Goal: Transaction & Acquisition: Download file/media

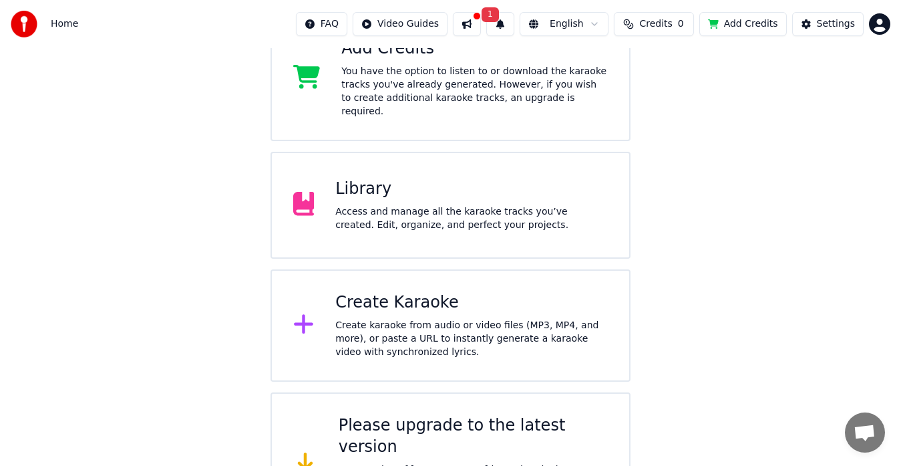
scroll to position [299, 0]
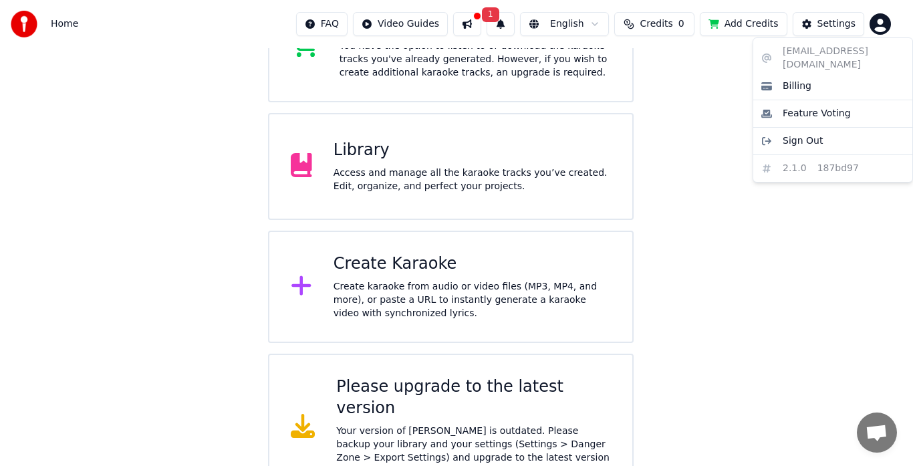
click at [886, 21] on html "Home FAQ Video Guides 1 English Credits 0 Add Credits Settings Welcome to Youka…" at bounding box center [456, 100] width 913 height 799
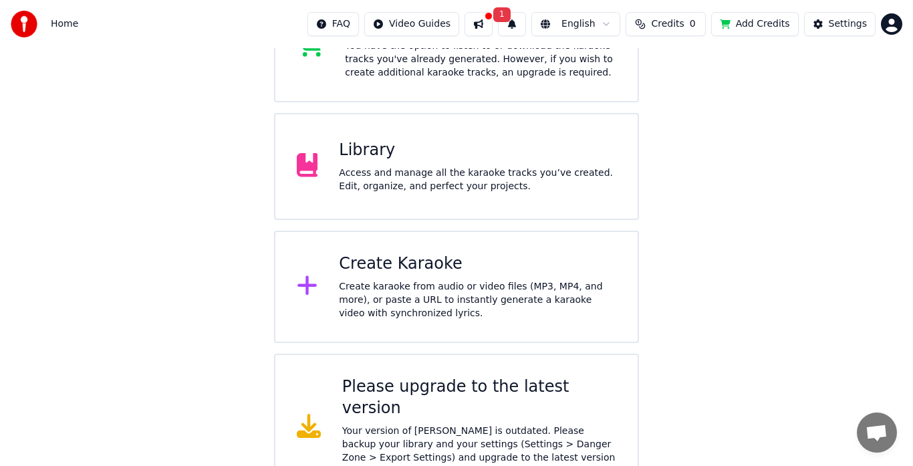
click at [519, 160] on html "Home FAQ Video Guides 1 English Credits 0 Add Credits Settings Welcome to Youka…" at bounding box center [456, 100] width 913 height 799
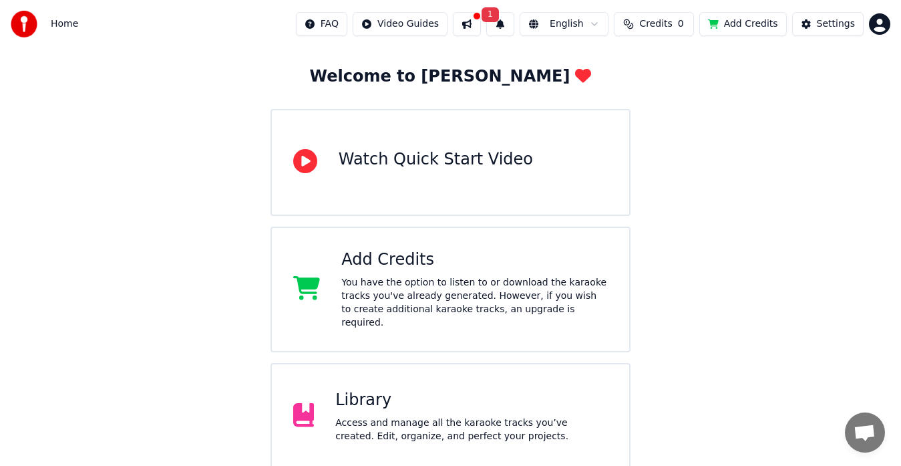
scroll to position [0, 0]
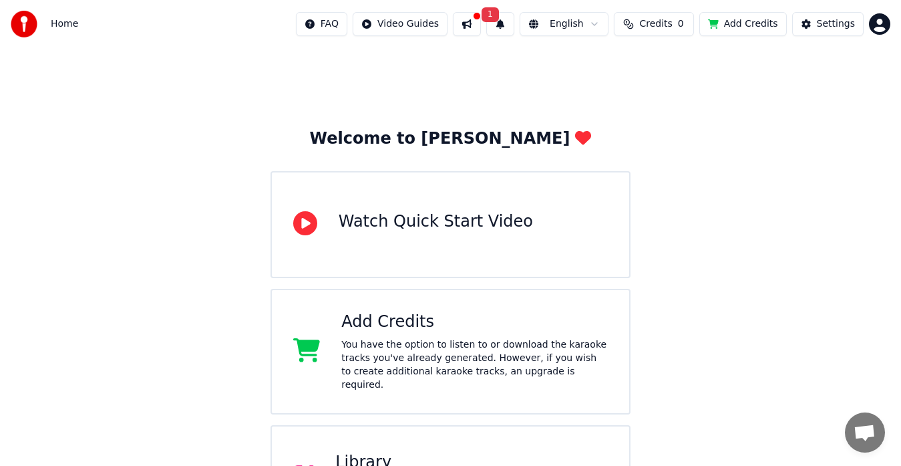
click at [463, 19] on button at bounding box center [467, 24] width 28 height 24
click at [162, 96] on div "Welcome to Youka Watch Quick Start Video Add Credits You have the option to lis…" at bounding box center [450, 430] width 901 height 764
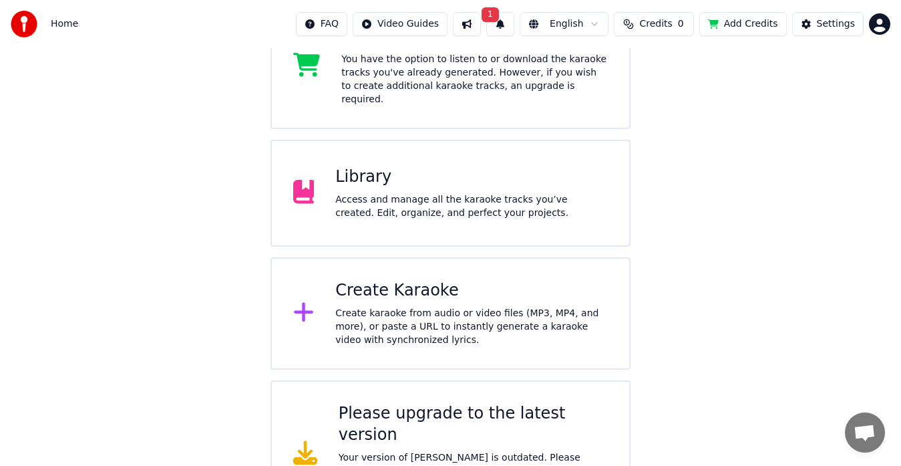
scroll to position [299, 0]
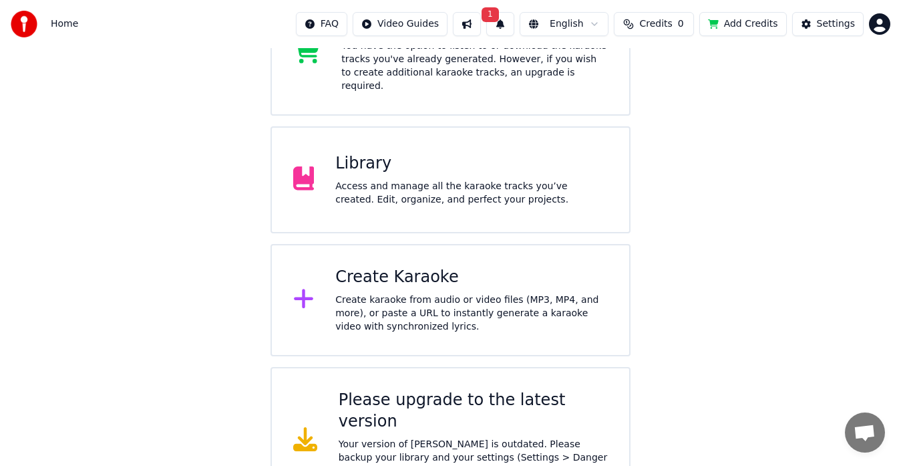
click at [826, 20] on div "Settings" at bounding box center [836, 23] width 38 height 13
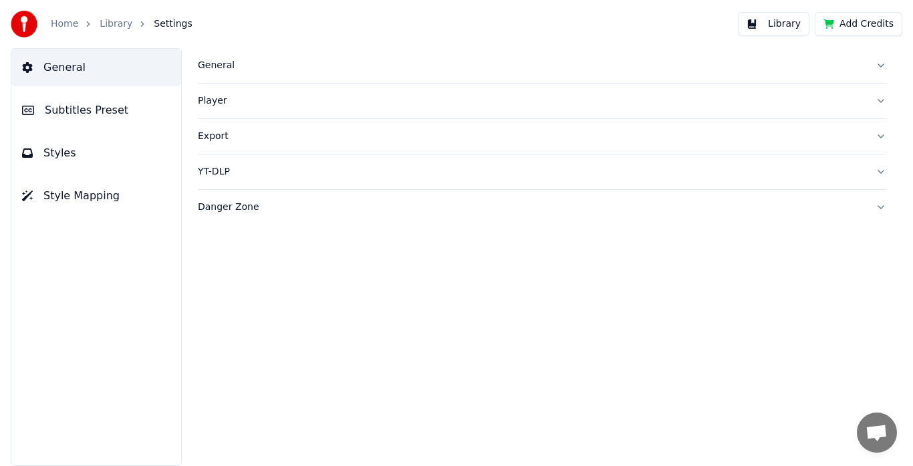
click at [231, 201] on div "Danger Zone" at bounding box center [531, 206] width 667 height 13
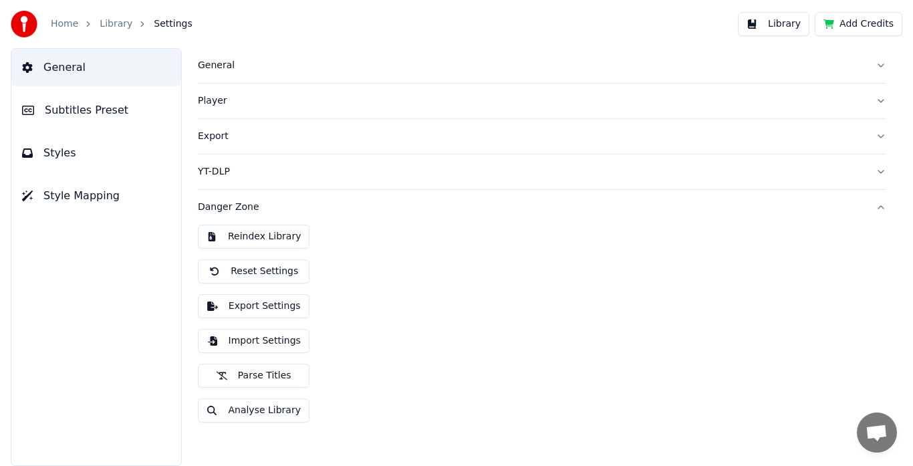
click at [108, 20] on link "Library" at bounding box center [116, 23] width 33 height 13
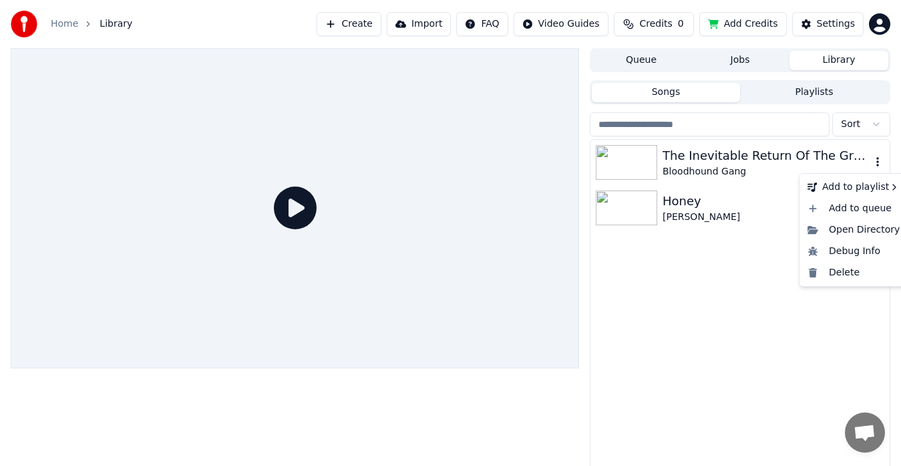
click at [872, 157] on icon "button" at bounding box center [877, 161] width 13 height 11
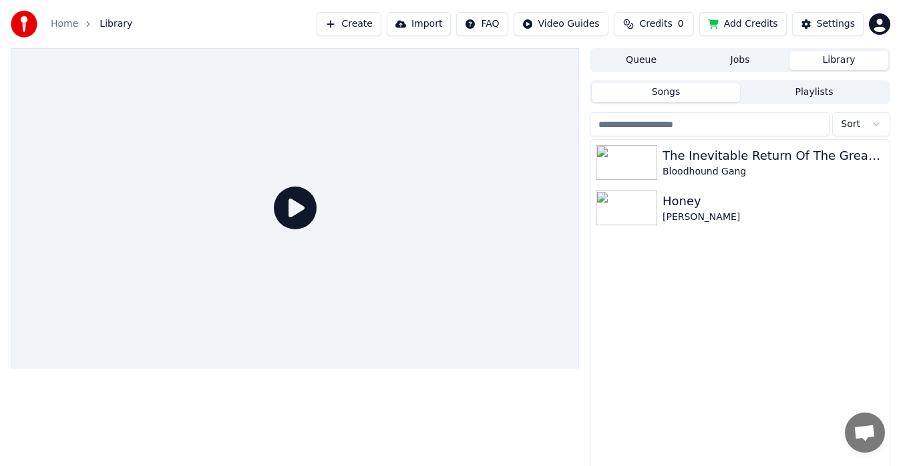
click at [835, 59] on button "Library" at bounding box center [839, 60] width 99 height 19
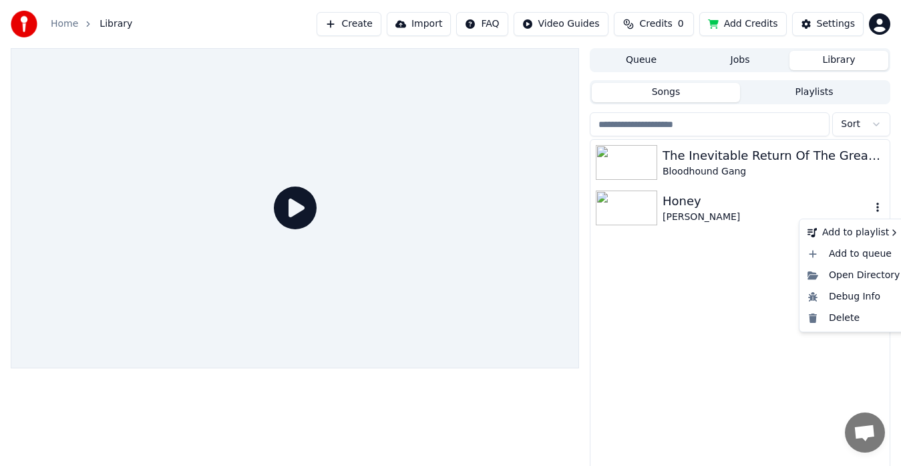
click at [879, 205] on icon "button" at bounding box center [878, 206] width 3 height 9
click at [852, 278] on div "Open Directory" at bounding box center [853, 275] width 103 height 21
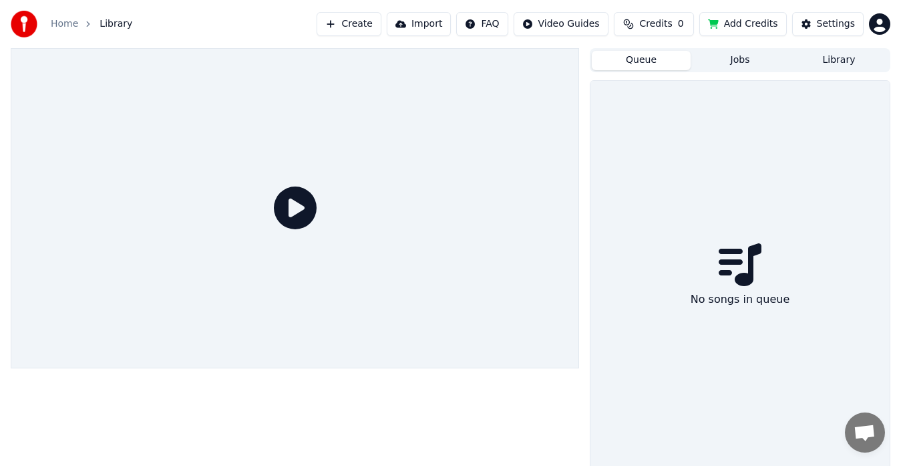
click at [645, 56] on button "Queue" at bounding box center [641, 60] width 99 height 19
click at [746, 59] on button "Jobs" at bounding box center [740, 60] width 99 height 19
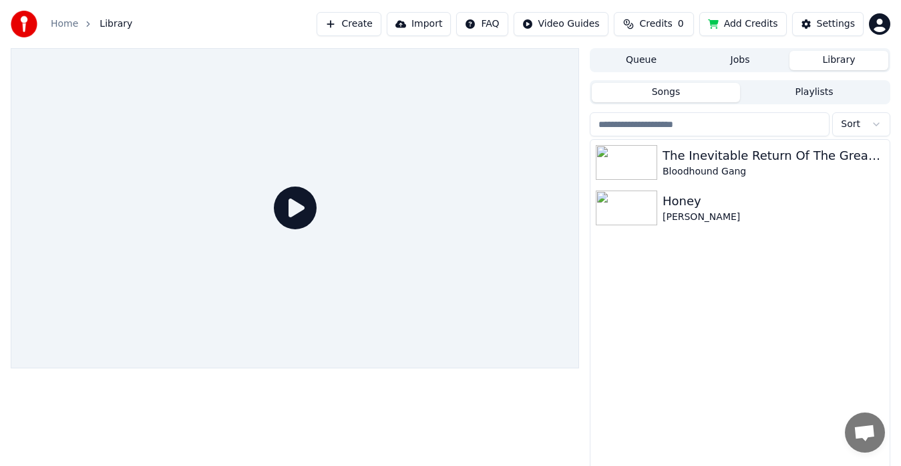
click at [847, 58] on button "Library" at bounding box center [839, 60] width 99 height 19
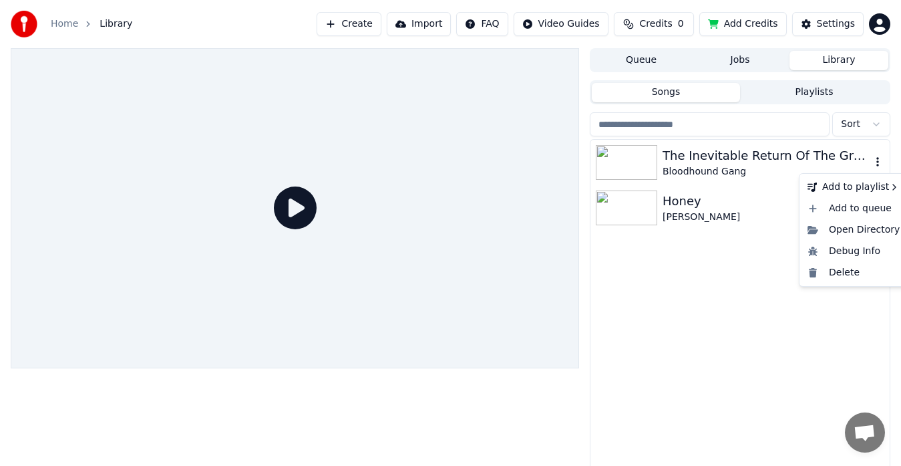
click at [877, 158] on icon "button" at bounding box center [878, 161] width 3 height 9
click at [841, 228] on div "Open Directory" at bounding box center [853, 229] width 103 height 21
click at [875, 170] on div "The Inevitable Return Of The Great White Dope Bloodhound Gang" at bounding box center [740, 162] width 299 height 45
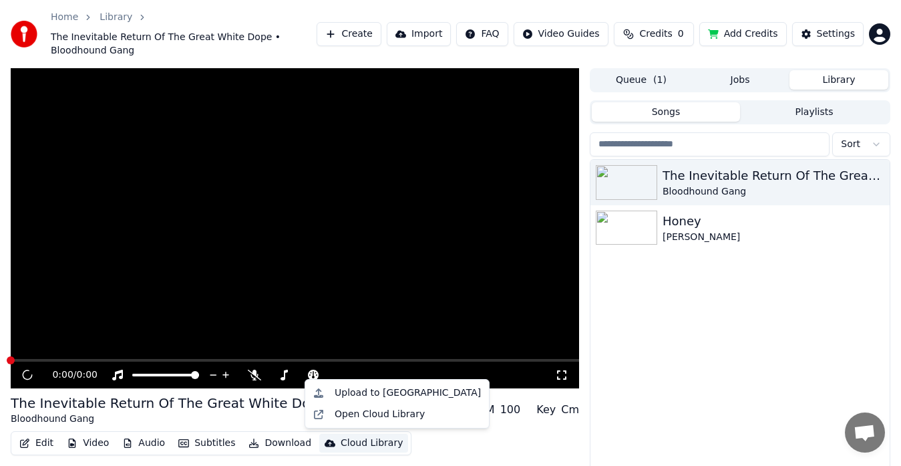
click at [341, 444] on div "Cloud Library" at bounding box center [372, 442] width 62 height 13
click at [369, 391] on div "Upload to [GEOGRAPHIC_DATA]" at bounding box center [408, 392] width 146 height 13
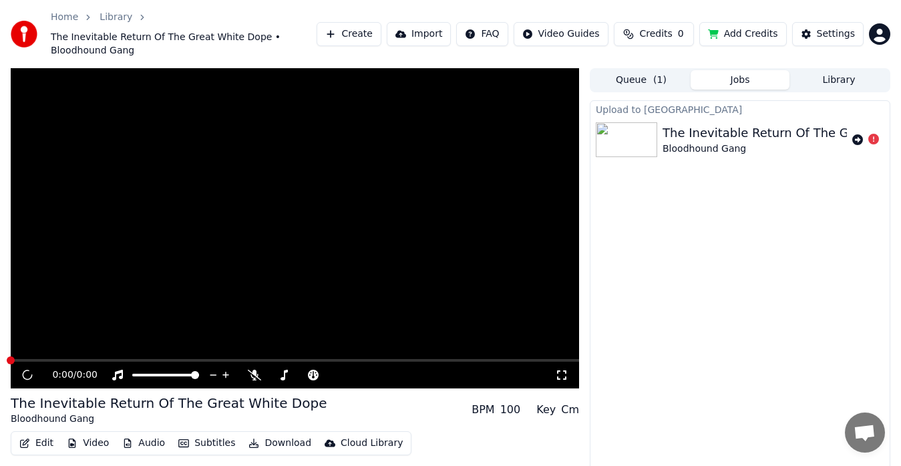
click at [706, 138] on div "The Inevitable Return Of The Great White Dope" at bounding box center [805, 133] width 285 height 19
click at [643, 80] on button "Queue ( 1 )" at bounding box center [641, 79] width 99 height 19
click at [749, 77] on button "Jobs" at bounding box center [740, 79] width 99 height 19
click at [874, 138] on icon at bounding box center [874, 139] width 11 height 11
click at [858, 137] on icon at bounding box center [858, 139] width 11 height 11
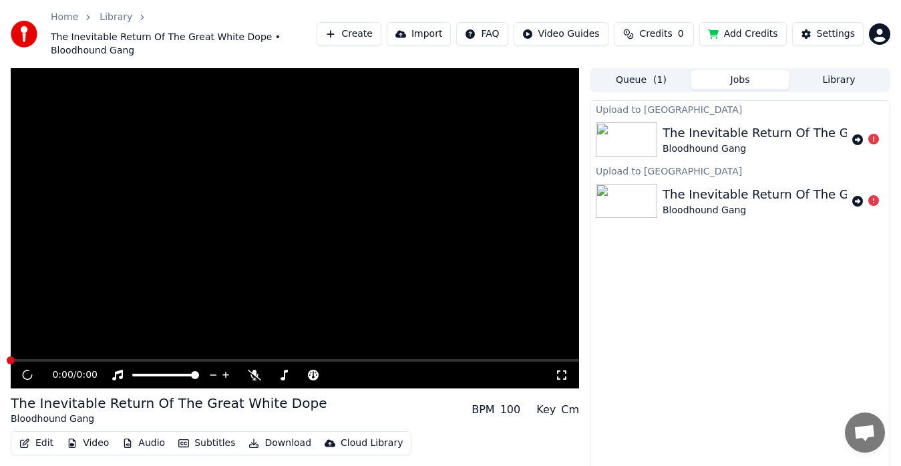
click at [426, 159] on video at bounding box center [295, 228] width 569 height 320
click at [314, 192] on video at bounding box center [295, 228] width 569 height 320
click at [25, 375] on icon at bounding box center [27, 374] width 8 height 9
click at [255, 376] on icon at bounding box center [254, 374] width 13 height 11
click at [255, 376] on icon at bounding box center [254, 374] width 7 height 11
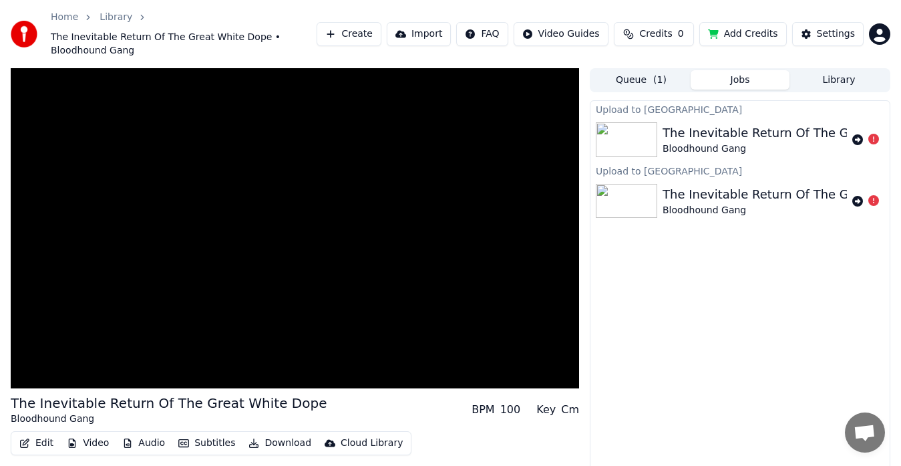
click at [876, 201] on icon at bounding box center [874, 200] width 11 height 11
click at [766, 193] on div "The Inevitable Return Of The Great White Dope" at bounding box center [805, 194] width 285 height 19
click at [739, 77] on button "Jobs" at bounding box center [740, 79] width 99 height 19
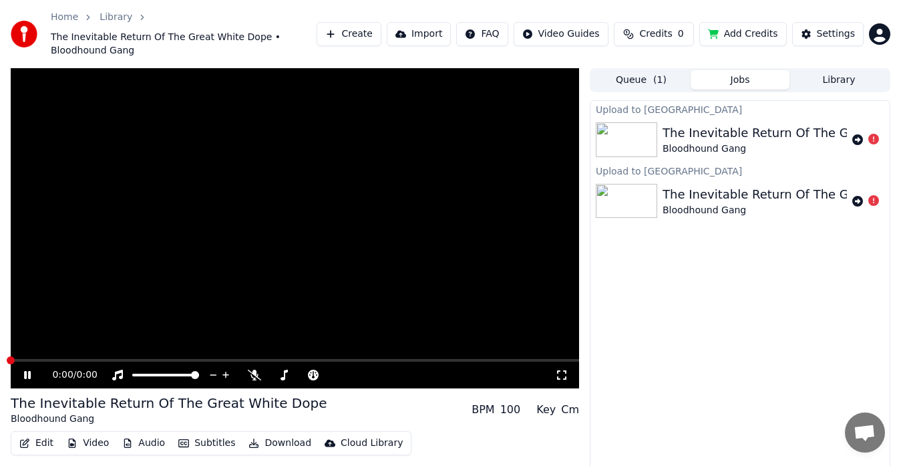
click at [271, 444] on button "Download" at bounding box center [279, 443] width 73 height 19
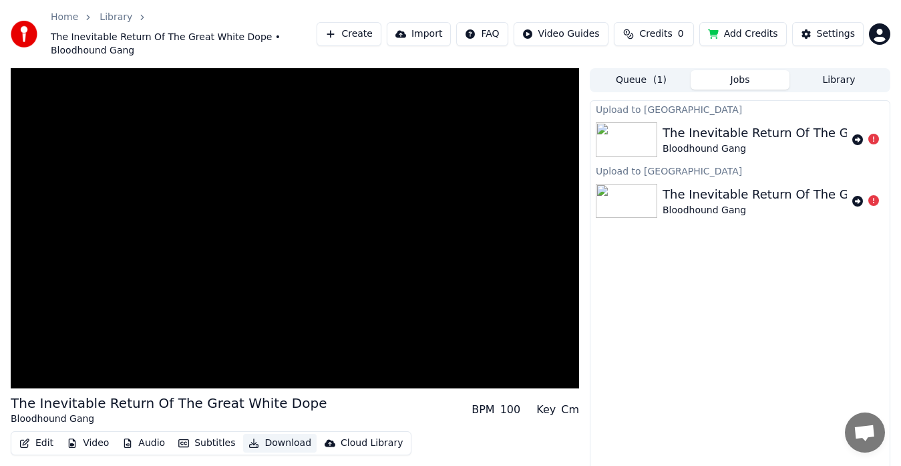
click at [271, 444] on button "Download" at bounding box center [279, 443] width 73 height 19
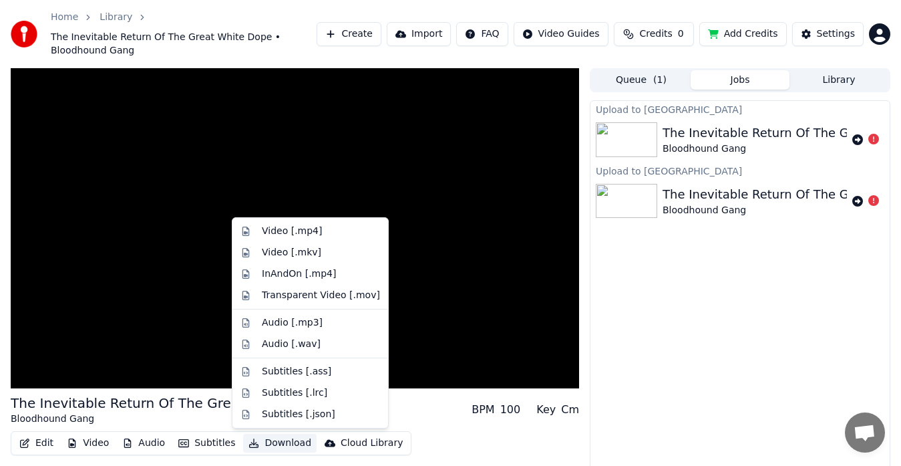
click at [271, 444] on button "Download" at bounding box center [279, 443] width 73 height 19
click at [282, 237] on div "Video [.mp4]" at bounding box center [292, 230] width 60 height 13
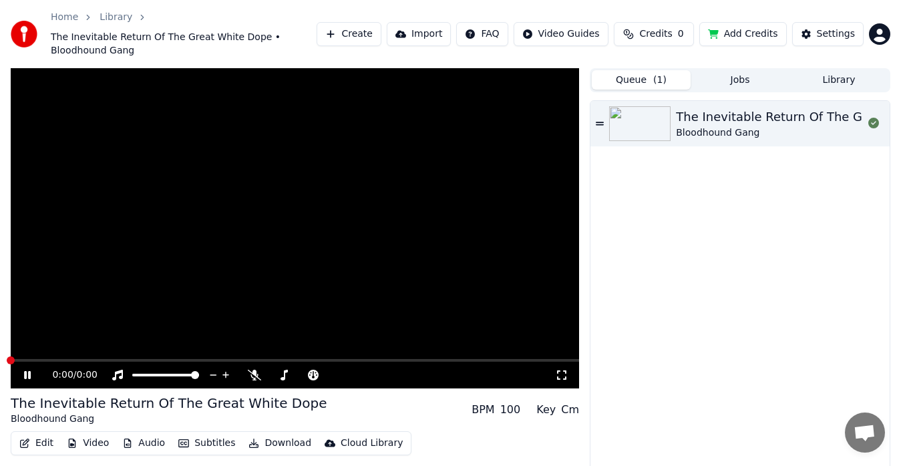
click at [637, 84] on button "Queue ( 1 )" at bounding box center [641, 79] width 99 height 19
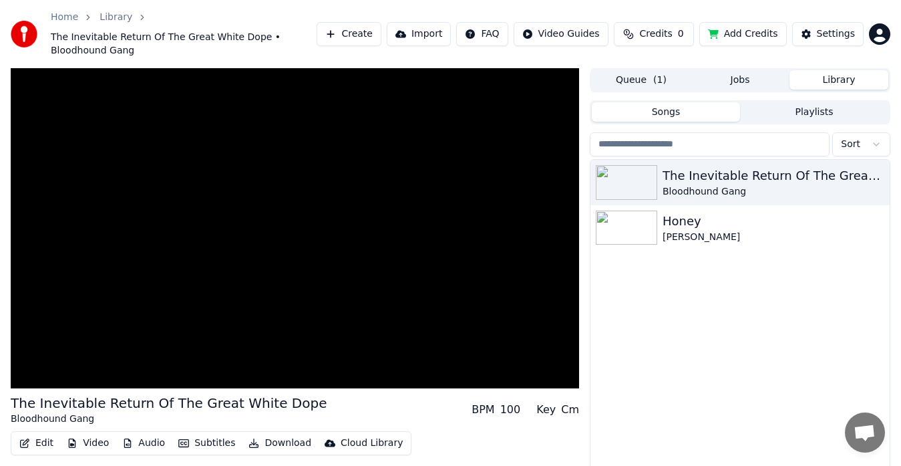
click at [846, 80] on button "Library" at bounding box center [839, 79] width 99 height 19
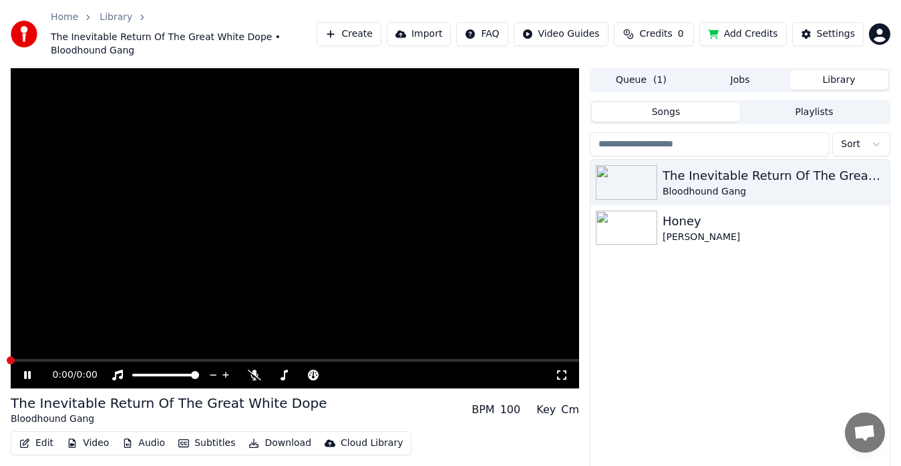
drag, startPoint x: 323, startPoint y: 240, endPoint x: 247, endPoint y: 323, distance: 112.6
click at [247, 323] on video at bounding box center [295, 228] width 569 height 320
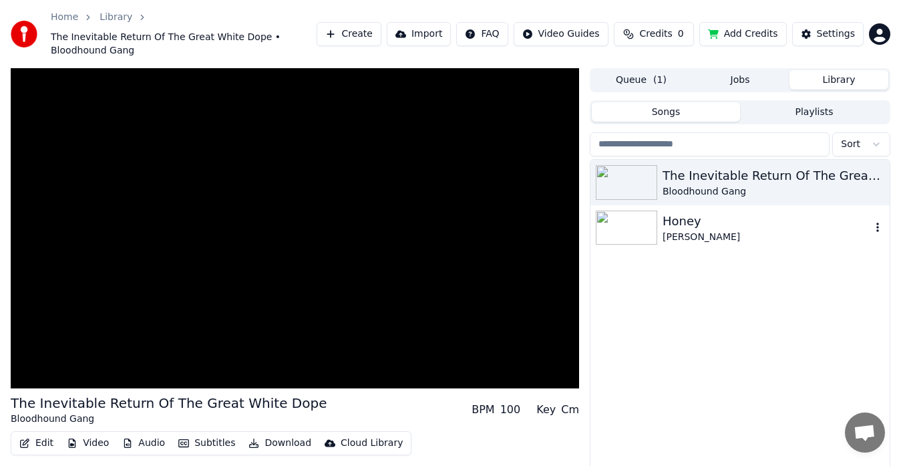
click at [688, 222] on div "Honey" at bounding box center [767, 221] width 208 height 19
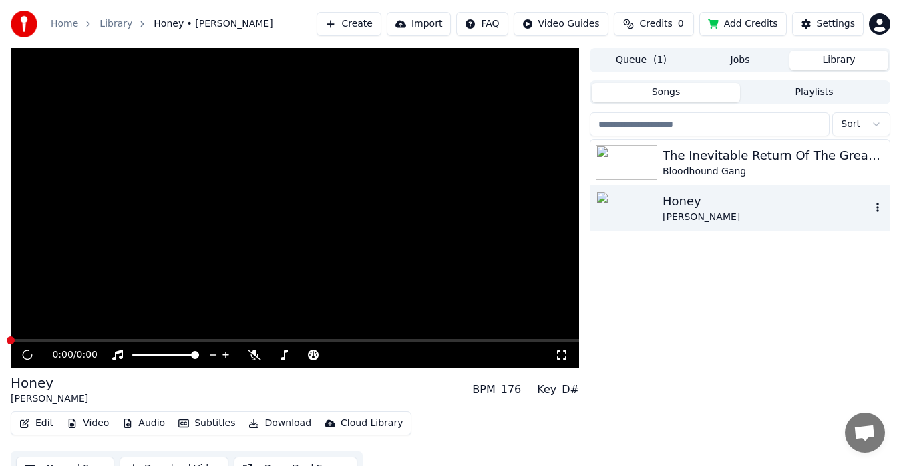
scroll to position [23, 0]
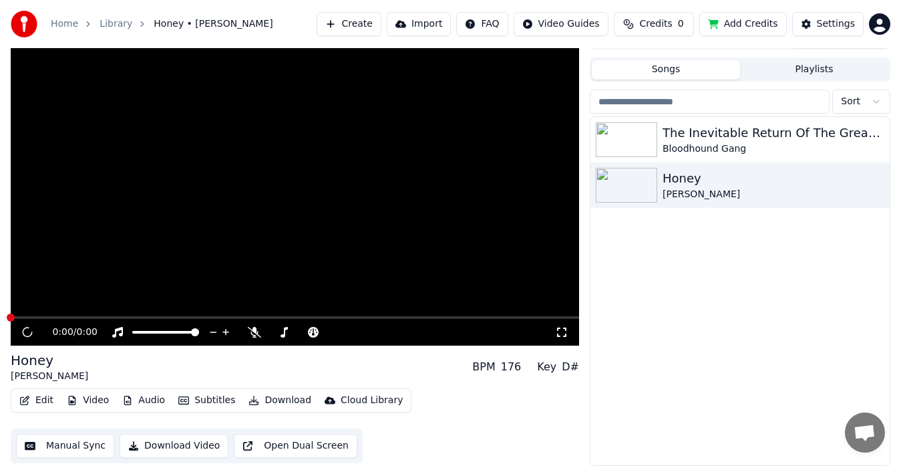
click at [220, 207] on video at bounding box center [295, 185] width 569 height 320
click at [194, 251] on video at bounding box center [295, 185] width 569 height 320
click at [560, 327] on icon at bounding box center [561, 332] width 13 height 11
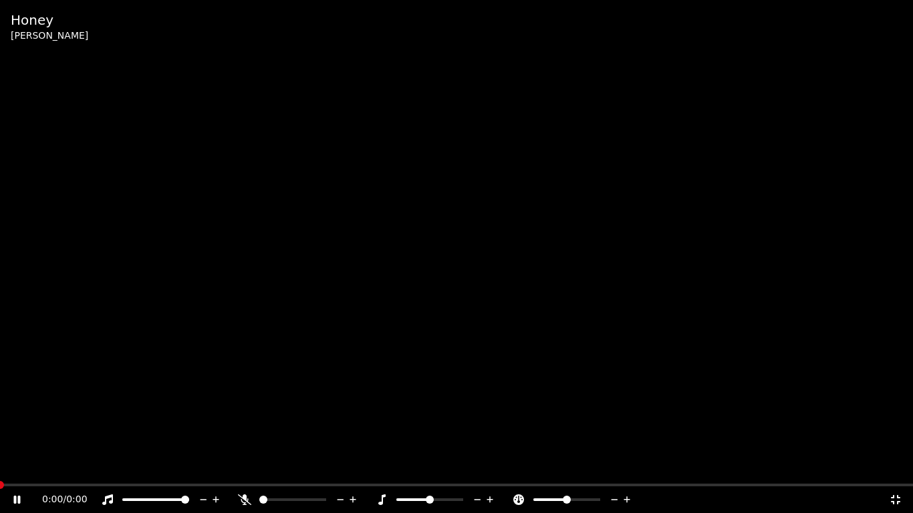
click at [591, 247] on video at bounding box center [456, 256] width 913 height 513
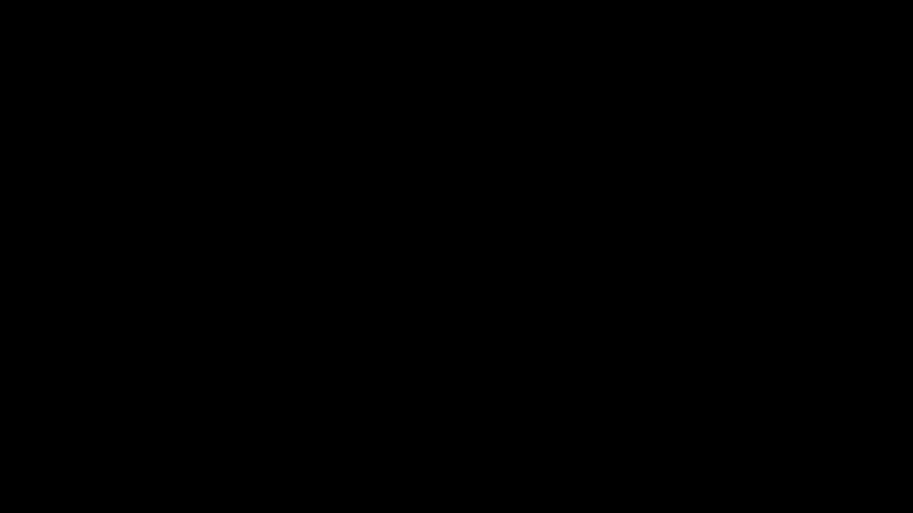
click at [591, 247] on video at bounding box center [456, 256] width 913 height 513
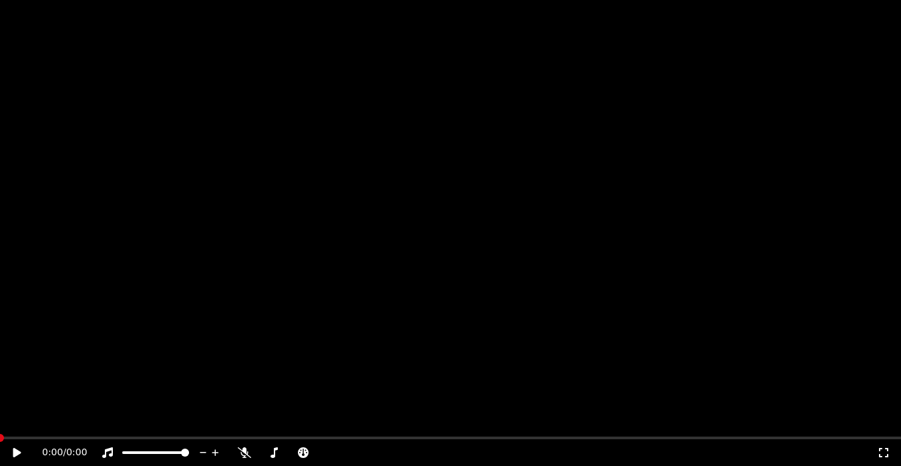
scroll to position [23, 0]
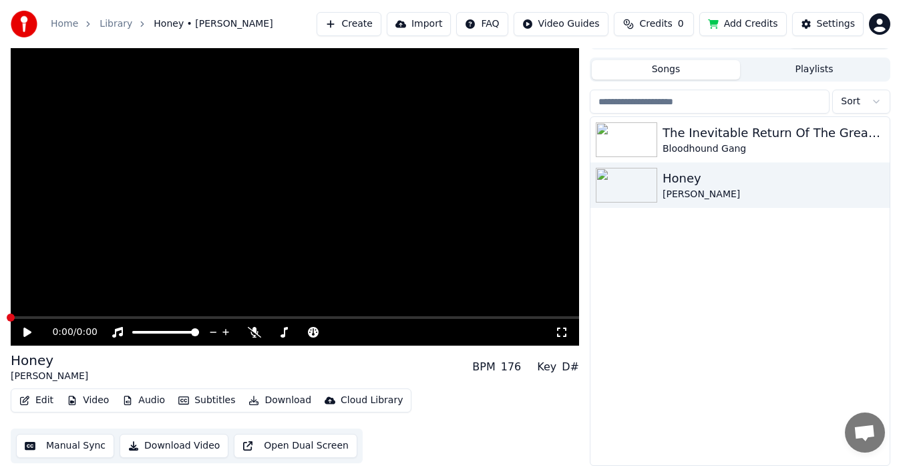
click at [181, 446] on button "Download Video" at bounding box center [174, 446] width 109 height 24
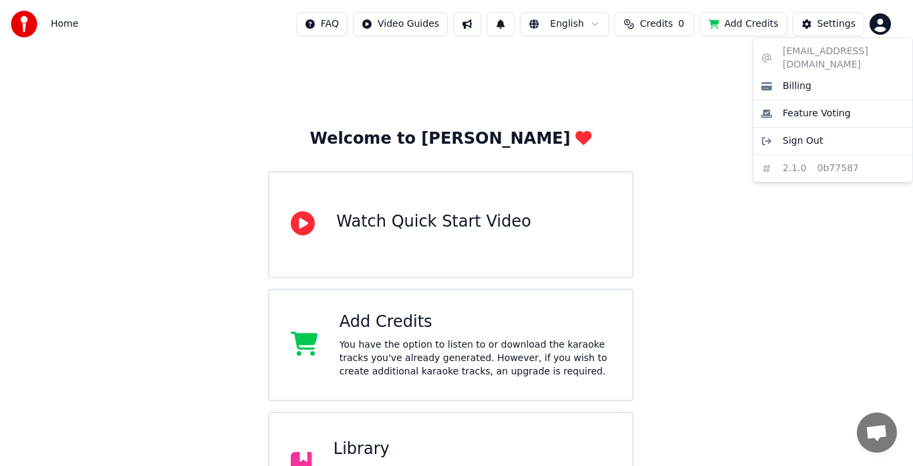
click at [880, 25] on html "Home FAQ Video Guides English Credits 0 Add Credits Settings Welcome to Youka W…" at bounding box center [456, 399] width 913 height 799
click at [827, 29] on html "Home FAQ Video Guides English Credits 0 Add Credits Settings Welcome to Youka W…" at bounding box center [456, 399] width 913 height 799
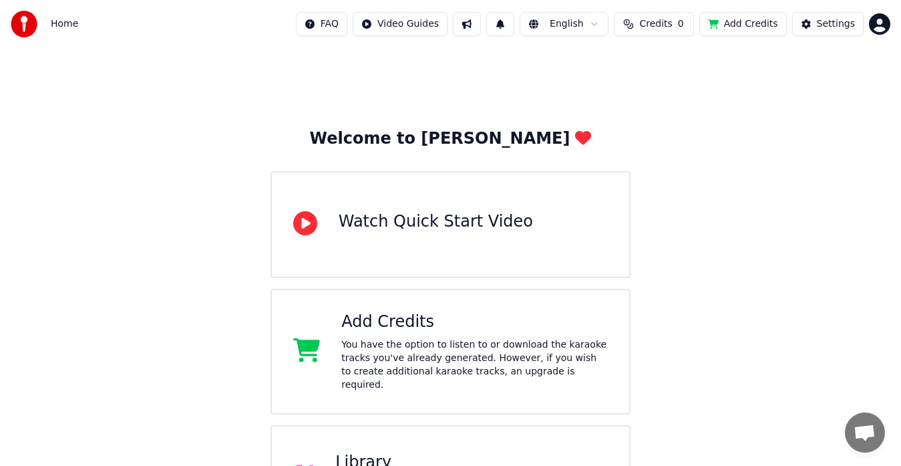
click at [827, 29] on div "Settings" at bounding box center [836, 23] width 38 height 13
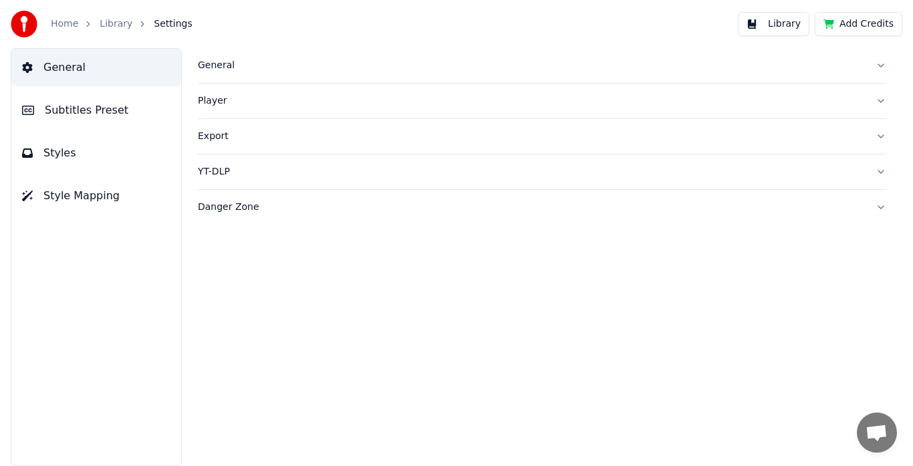
click at [213, 101] on div "Player" at bounding box center [531, 100] width 667 height 13
click at [107, 22] on link "Library" at bounding box center [116, 23] width 33 height 13
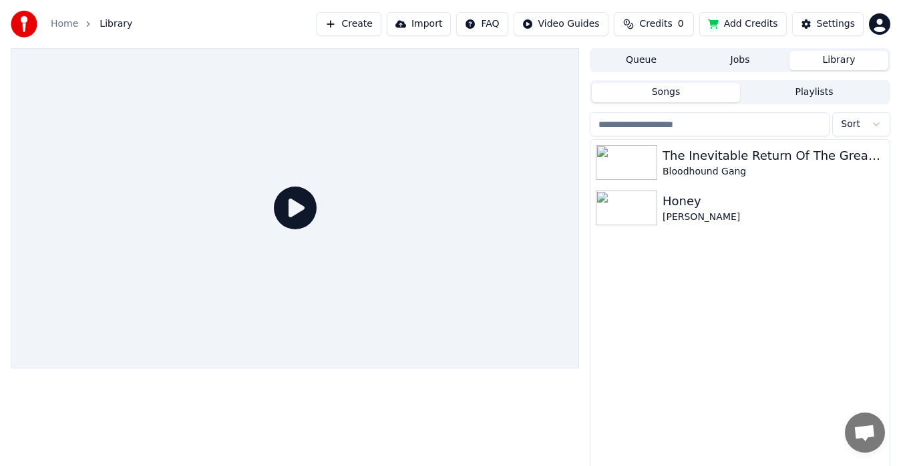
click at [420, 25] on button "Import" at bounding box center [419, 24] width 64 height 24
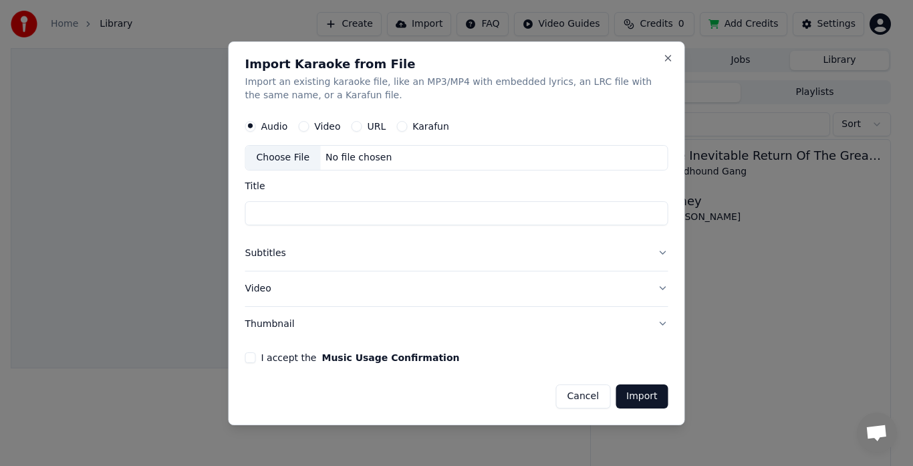
click at [292, 157] on div "Choose File" at bounding box center [283, 158] width 75 height 24
click at [666, 55] on button "Close" at bounding box center [668, 58] width 11 height 11
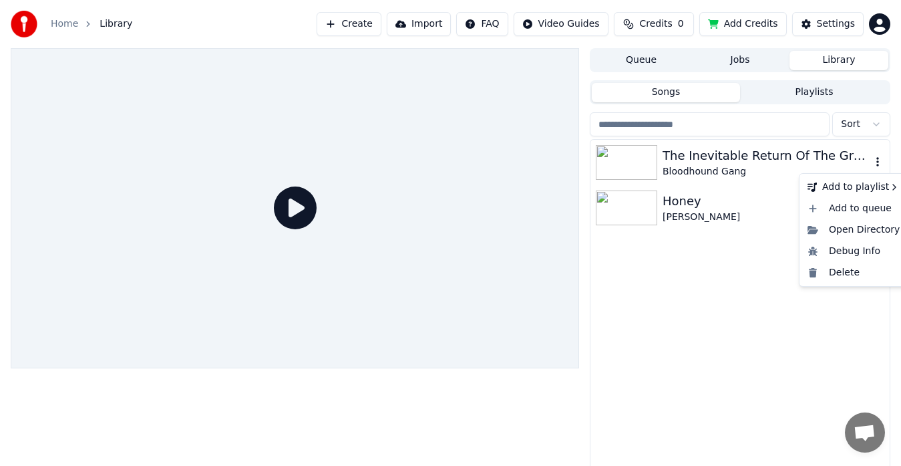
click at [875, 158] on icon "button" at bounding box center [877, 161] width 13 height 11
click at [847, 232] on div "Open Directory" at bounding box center [853, 229] width 103 height 21
click at [847, 232] on div "The Inevitable Return Of The Great White Dope Bloodhound Gang Honey [PERSON_NAM…" at bounding box center [740, 314] width 299 height 348
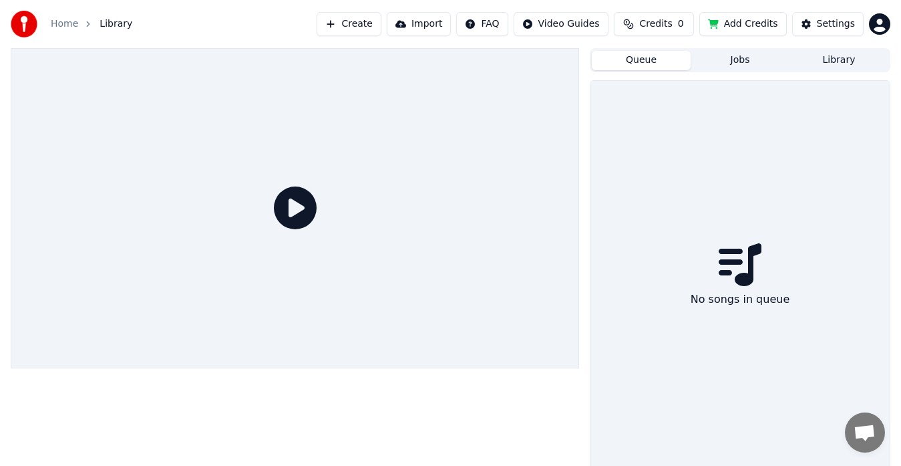
click at [664, 59] on button "Queue" at bounding box center [641, 60] width 99 height 19
click at [738, 57] on button "Jobs" at bounding box center [740, 60] width 99 height 19
click at [825, 57] on button "Library" at bounding box center [839, 60] width 99 height 19
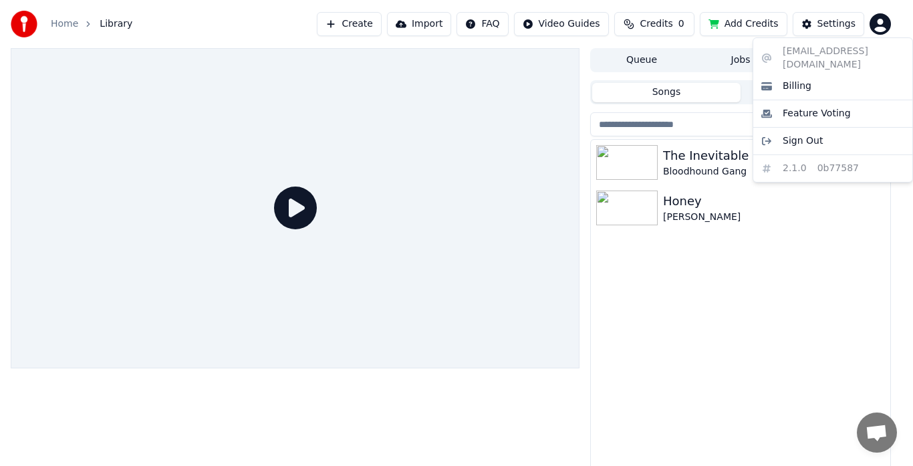
click at [886, 17] on html "Home Library Create Import FAQ Video Guides Credits 0 Add Credits Settings Queu…" at bounding box center [456, 233] width 913 height 466
click at [798, 134] on span "Sign Out" at bounding box center [802, 140] width 40 height 13
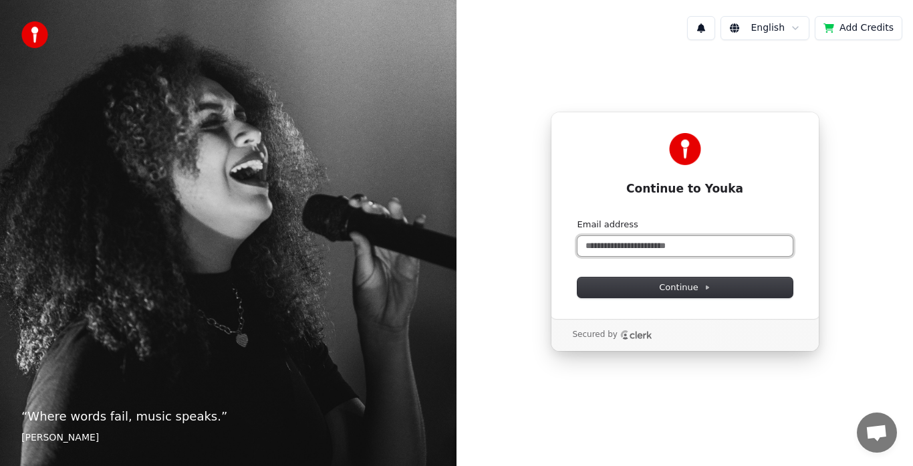
click at [654, 242] on input "Email address" at bounding box center [684, 246] width 215 height 20
click at [665, 279] on button "Continue" at bounding box center [684, 287] width 215 height 20
type input "**********"
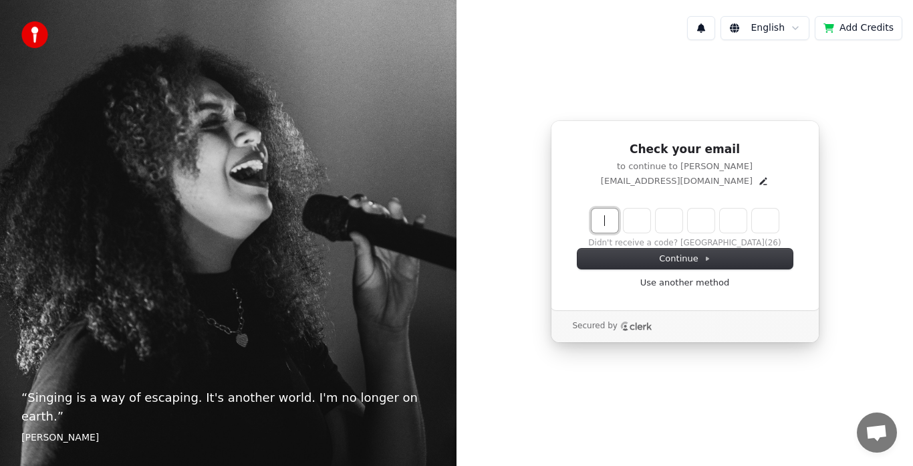
click at [603, 226] on input "Enter verification code" at bounding box center [698, 220] width 214 height 24
click at [605, 222] on input "Enter verification code" at bounding box center [698, 220] width 214 height 24
type input "******"
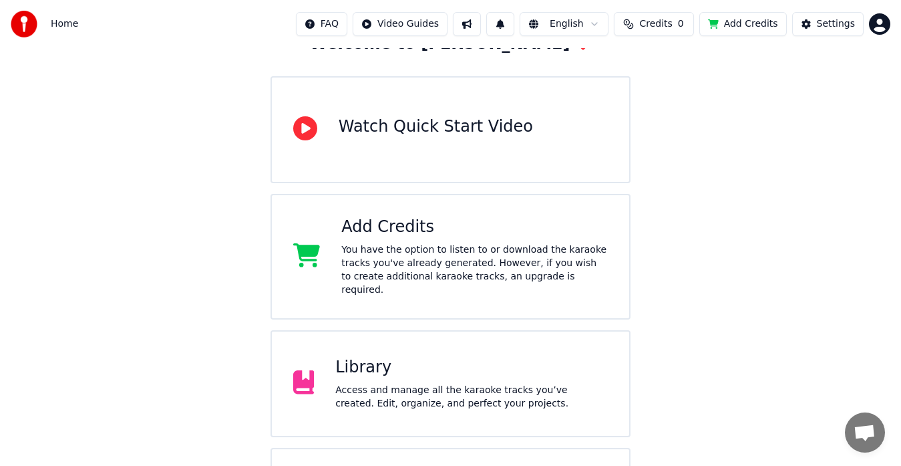
scroll to position [105, 0]
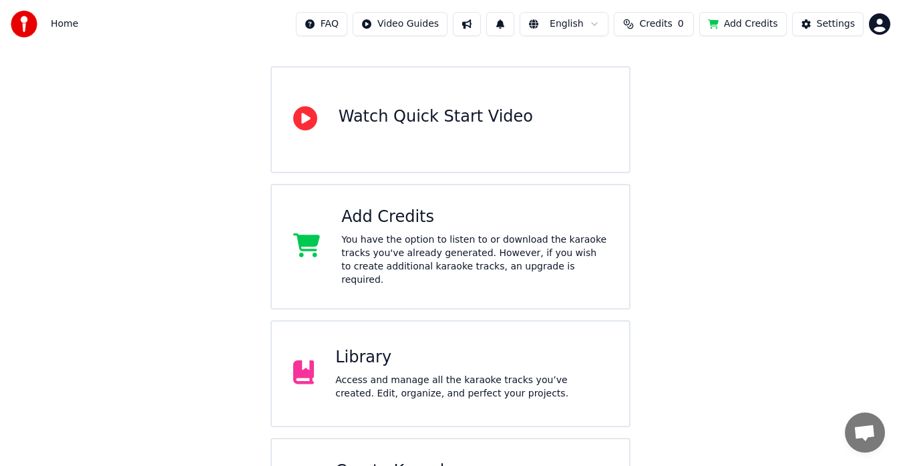
click at [338, 347] on div "Library" at bounding box center [471, 357] width 273 height 21
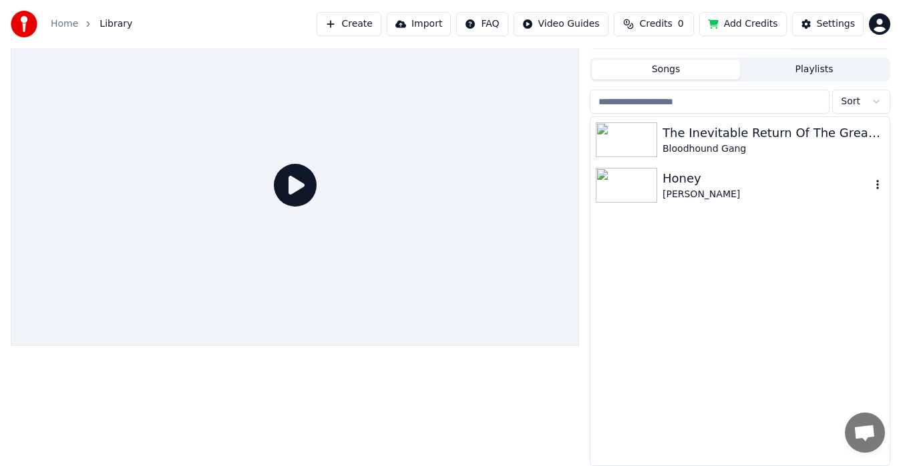
click at [689, 192] on div "[PERSON_NAME]" at bounding box center [767, 194] width 208 height 13
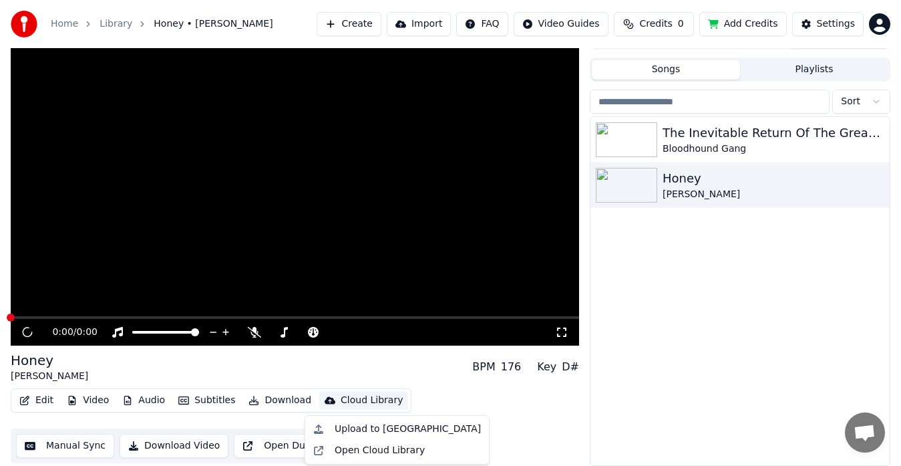
click at [350, 400] on div "Cloud Library" at bounding box center [372, 400] width 62 height 13
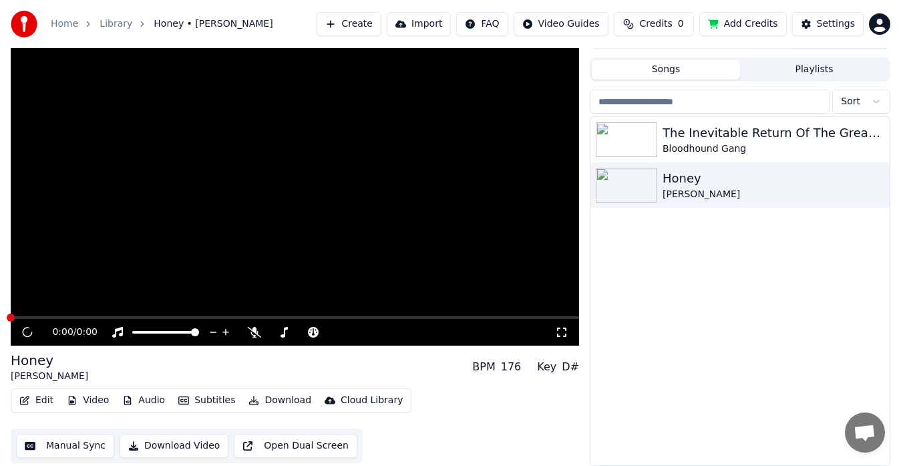
click at [363, 369] on div "Honey Russell Dickerson BPM 176 Key D#" at bounding box center [295, 367] width 569 height 32
